Goal: Transaction & Acquisition: Subscribe to service/newsletter

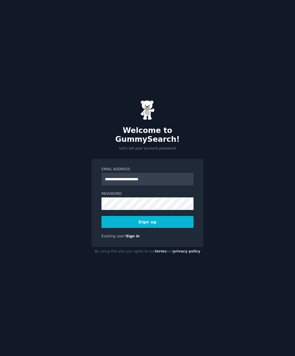
type input "**********"
click at [162, 228] on button "Sign up" at bounding box center [147, 222] width 92 height 12
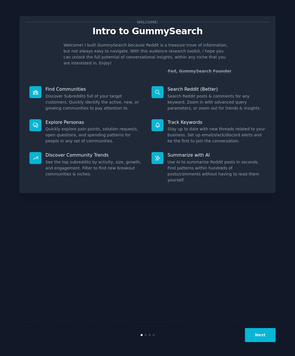
click at [72, 86] on p "Find Communities" at bounding box center [94, 89] width 98 height 6
click at [269, 342] on button "Next" at bounding box center [260, 335] width 31 height 14
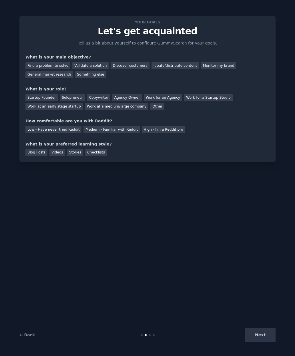
scroll to position [20, 0]
click at [133, 62] on div "Discover customers" at bounding box center [129, 65] width 39 height 7
click at [152, 103] on div "Other" at bounding box center [157, 106] width 14 height 7
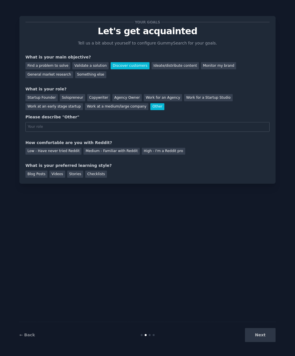
click at [97, 94] on div "Copywriter" at bounding box center [98, 97] width 23 height 7
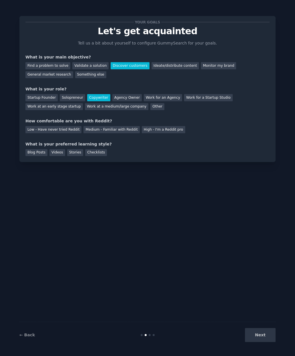
click at [101, 126] on div "Medium - Familiar with Reddit" at bounding box center [111, 129] width 56 height 7
click at [77, 149] on div "Stories" at bounding box center [75, 152] width 16 height 7
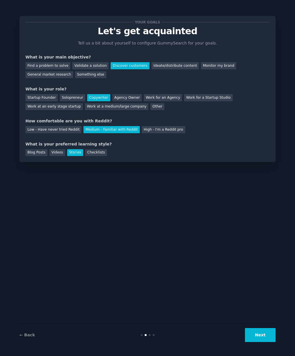
click at [270, 337] on button "Next" at bounding box center [260, 335] width 31 height 14
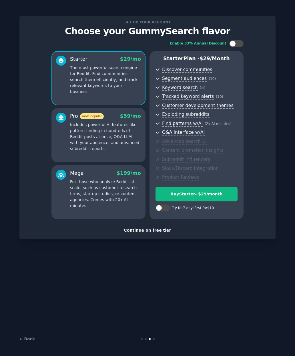
click at [165, 207] on div at bounding box center [165, 208] width 3 height 3
checkbox input "true"
click at [196, 191] on div "Try Starter for $10" at bounding box center [196, 194] width 81 height 6
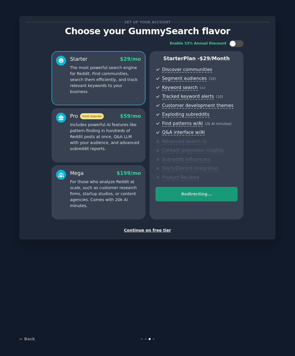
click at [121, 127] on p "Includes powerful AI features like pattern-finding in hundreds of Reddit posts …" at bounding box center [105, 137] width 71 height 30
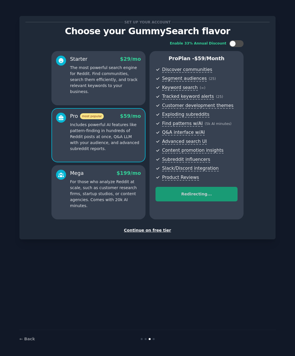
click at [122, 186] on div "Mega $ 199 /mo For those who analyze Reddit at scale, such as customer research…" at bounding box center [98, 192] width 94 height 54
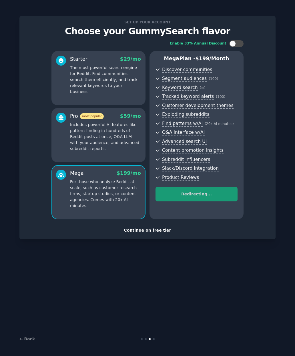
click at [114, 71] on div "Starter $ 29 /mo The most powerful search engine for Reddit. Find communities, …" at bounding box center [98, 78] width 94 height 54
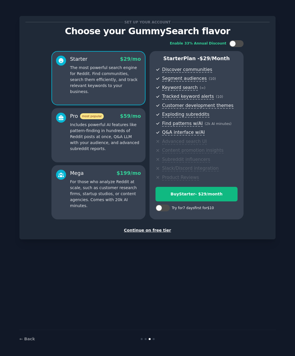
click at [239, 42] on div at bounding box center [236, 43] width 14 height 7
click at [235, 45] on div at bounding box center [236, 43] width 14 height 7
checkbox input "false"
click at [119, 134] on p "Includes powerful AI features like pattern-finding in hundreds of Reddit posts …" at bounding box center [105, 137] width 71 height 30
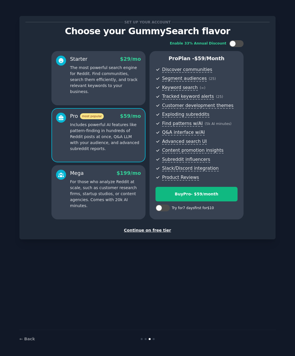
click at [122, 189] on p "For those who analyze Reddit at scale, such as customer research firms, startup…" at bounding box center [105, 194] width 71 height 30
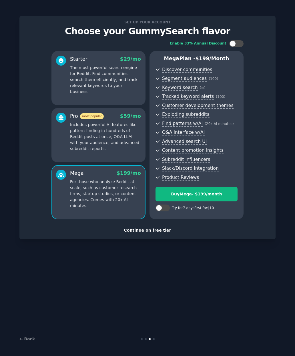
click at [151, 227] on div "Continue on free tier" at bounding box center [147, 230] width 244 height 6
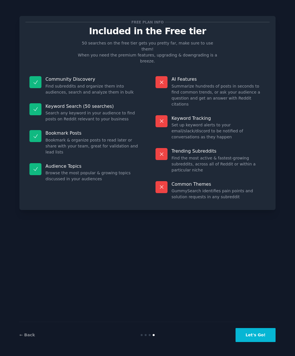
click at [130, 263] on div "Free plan info Included in the Free tier 50 searches on the free tier gets you …" at bounding box center [147, 178] width 256 height 340
click at [261, 342] on button "Let's Go!" at bounding box center [255, 335] width 40 height 14
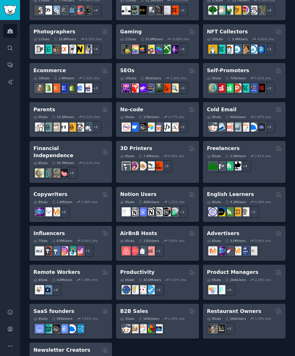
click at [227, 147] on h2 "Freelancers" at bounding box center [223, 148] width 33 height 7
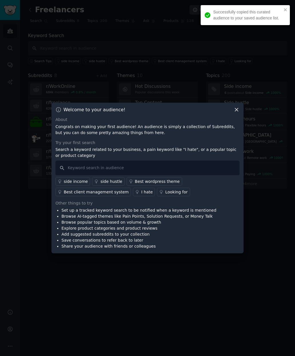
click at [243, 118] on div at bounding box center [147, 178] width 295 height 356
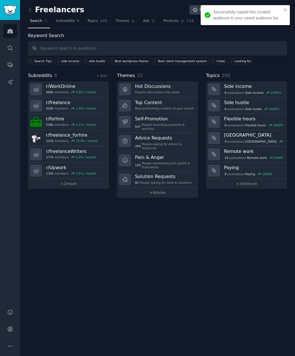
click at [237, 121] on h3 "Flexible hours" at bounding box center [253, 119] width 59 height 6
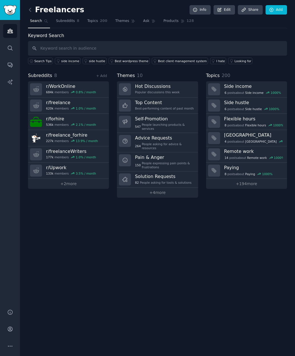
click at [71, 17] on link "Subreddits 8" at bounding box center [67, 23] width 27 height 12
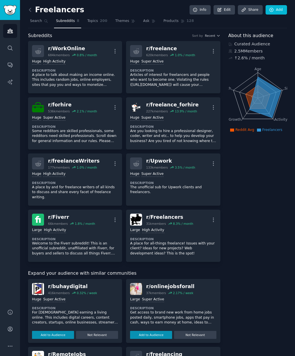
click at [50, 7] on h2 "Freelancers" at bounding box center [56, 9] width 56 height 9
click at [47, 19] on icon at bounding box center [46, 21] width 4 height 4
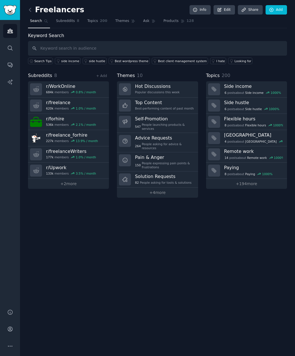
click at [9, 11] on img "Sidebar" at bounding box center [9, 10] width 13 height 10
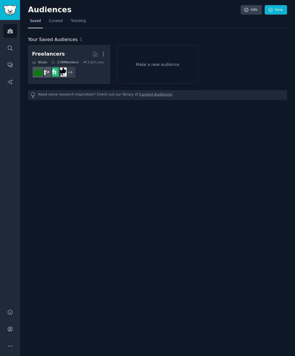
click at [50, 6] on h2 "Audiences" at bounding box center [134, 9] width 212 height 9
click at [11, 41] on link "Search" at bounding box center [10, 48] width 14 height 14
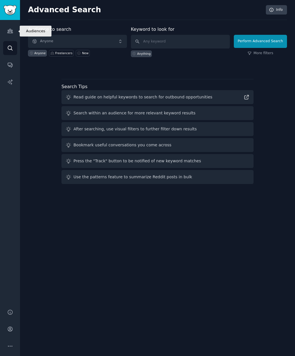
click at [16, 31] on link "Audiences" at bounding box center [10, 31] width 14 height 14
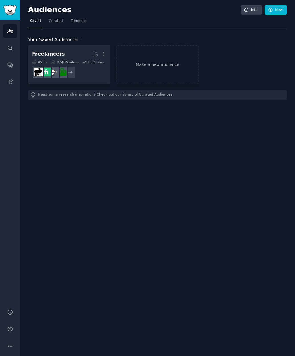
click at [12, 28] on icon "Sidebar" at bounding box center [10, 31] width 6 height 6
click at [12, 48] on icon "Sidebar" at bounding box center [10, 48] width 6 height 6
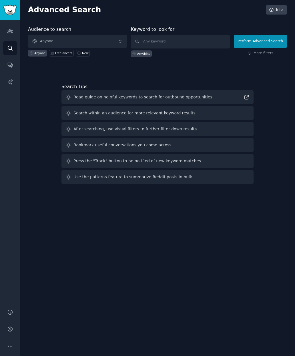
click at [12, 81] on icon "Sidebar" at bounding box center [9, 81] width 5 height 5
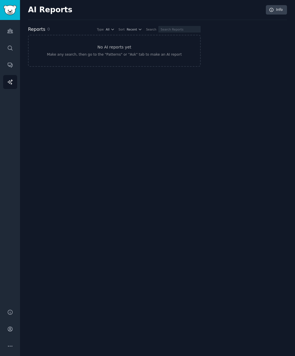
click at [16, 9] on img "Sidebar" at bounding box center [9, 10] width 13 height 10
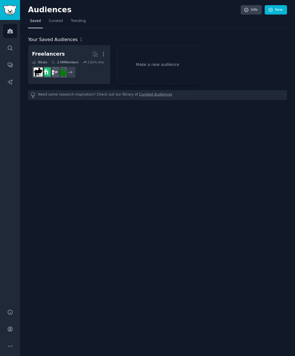
click at [273, 9] on link "New" at bounding box center [275, 10] width 22 height 10
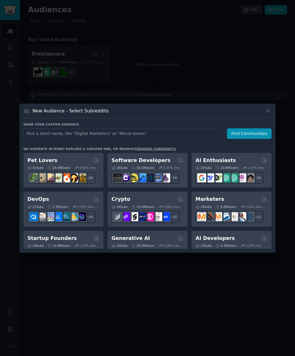
click at [145, 151] on link "trending subreddits" at bounding box center [154, 148] width 41 height 3
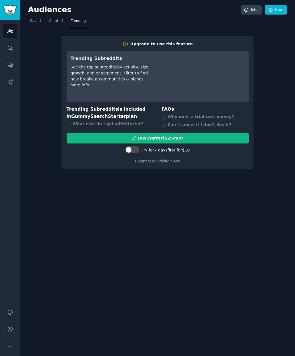
click at [187, 116] on div "Why does a trial cost money?" at bounding box center [204, 117] width 87 height 8
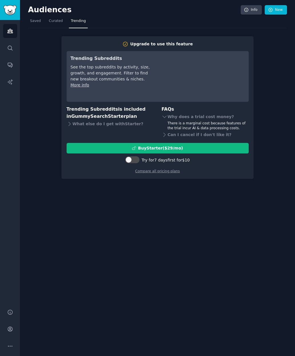
click at [188, 134] on div "Can I cancel if I don't like it?" at bounding box center [204, 135] width 87 height 8
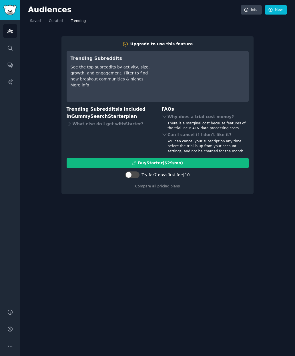
click at [169, 186] on link "Compare all pricing plans" at bounding box center [157, 186] width 45 height 4
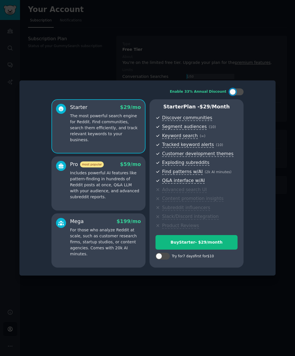
scroll to position [20, 0]
click at [126, 229] on p "For those who analyze Reddit at scale, such as customer research firms, startup…" at bounding box center [105, 242] width 71 height 30
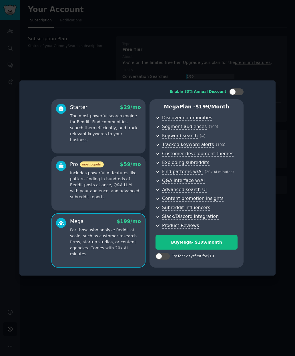
click at [156, 253] on div at bounding box center [162, 256] width 14 height 7
checkbox input "true"
click at [228, 36] on div at bounding box center [147, 178] width 295 height 356
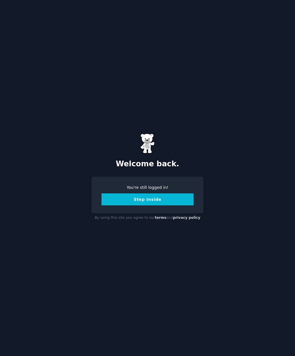
click at [110, 206] on button "Step Inside" at bounding box center [147, 200] width 92 height 12
click at [179, 206] on button "Step Inside" at bounding box center [147, 200] width 92 height 12
